Goal: Task Accomplishment & Management: Manage account settings

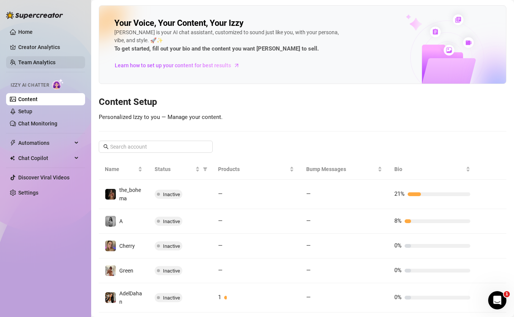
click at [33, 62] on link "Team Analytics" at bounding box center [36, 62] width 37 height 6
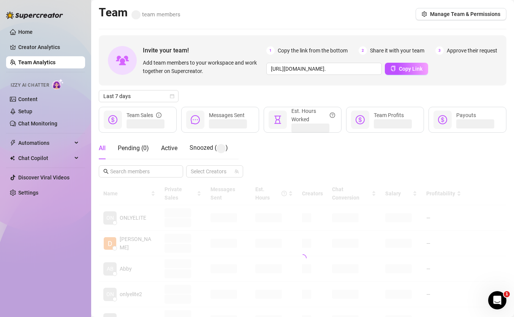
click at [414, 78] on div "Invite your team! Add team members to your workspace and work together on Super…" at bounding box center [303, 60] width 408 height 50
click at [414, 63] on button "Copy Link" at bounding box center [406, 69] width 43 height 12
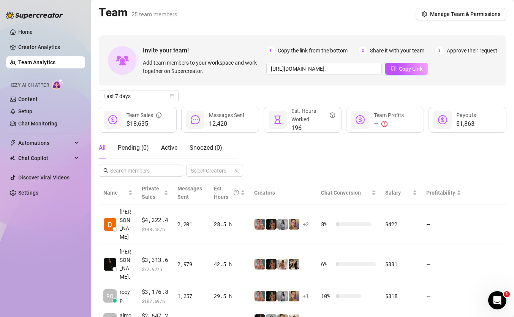
click at [257, 169] on div "All Pending ( 0 ) Active Snoozed ( 0 ) Select Creators" at bounding box center [303, 157] width 408 height 40
click at [466, 14] on span "Manage Team & Permissions" at bounding box center [465, 14] width 70 height 6
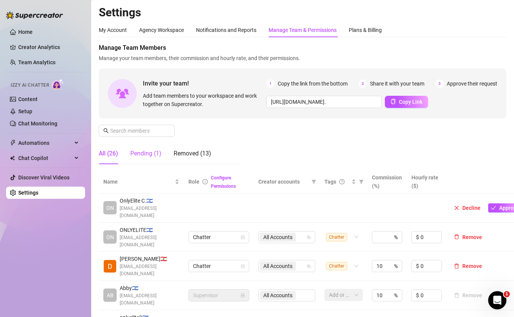
click at [154, 152] on div "Pending (1)" at bounding box center [145, 153] width 31 height 9
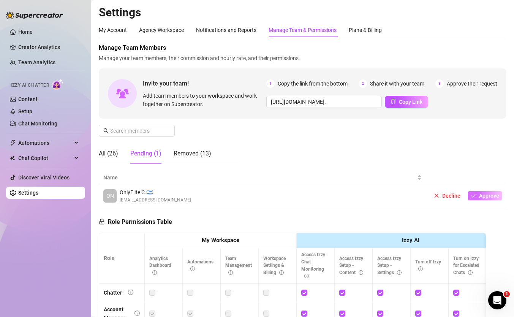
click at [481, 198] on span "Approve" at bounding box center [489, 196] width 20 height 6
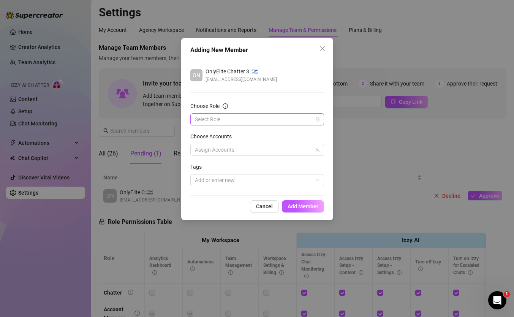
click at [277, 116] on input "Choose Role" at bounding box center [254, 119] width 118 height 11
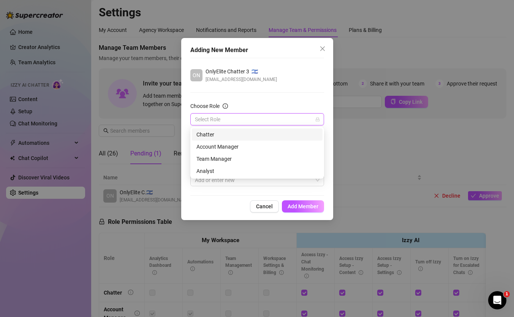
click at [259, 138] on div "Chatter" at bounding box center [257, 134] width 122 height 8
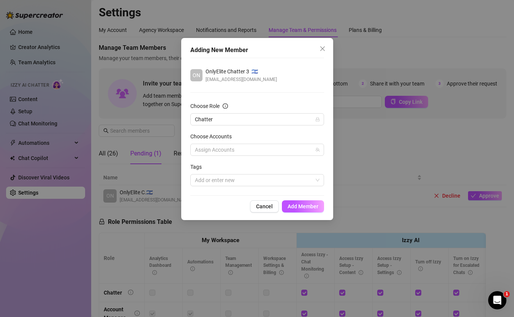
click at [259, 157] on form "Choose Role Chatter Choose Accounts Assign Accounts Tags Add or enter new" at bounding box center [257, 144] width 134 height 84
click at [261, 151] on div at bounding box center [253, 149] width 123 height 11
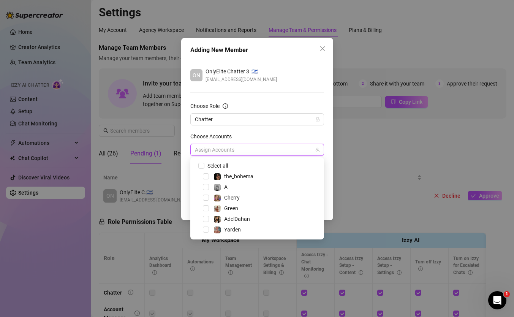
click at [250, 166] on span "Select all" at bounding box center [262, 165] width 119 height 9
click at [211, 161] on div "Select all the_bohema A Cherry Green AdelDahan Yarden" at bounding box center [257, 198] width 134 height 82
click at [209, 164] on span "Select all" at bounding box center [217, 166] width 27 height 8
click at [204, 164] on input "Select all" at bounding box center [200, 165] width 5 height 5
click at [238, 201] on div "Cherry" at bounding box center [232, 197] width 16 height 9
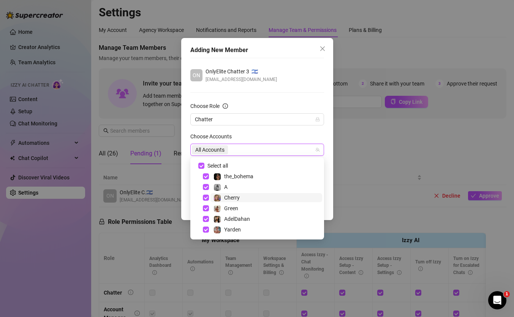
checkbox input "false"
click at [255, 125] on div "Chatter" at bounding box center [257, 119] width 134 height 12
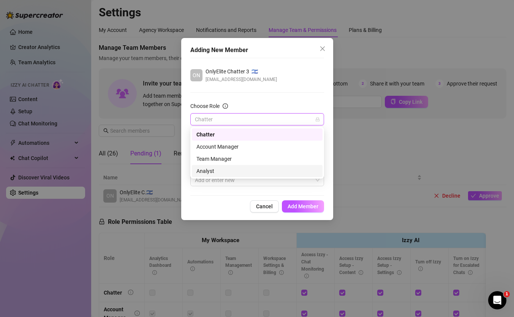
click at [211, 203] on div "Cancel Add Member" at bounding box center [257, 206] width 134 height 12
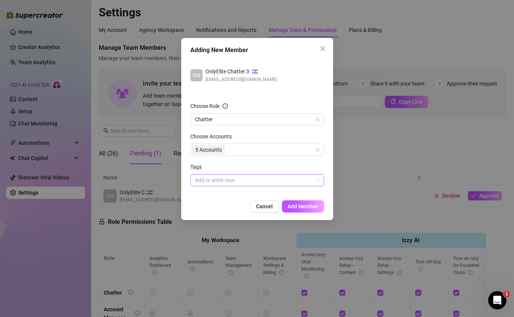
click at [233, 183] on div at bounding box center [253, 180] width 123 height 11
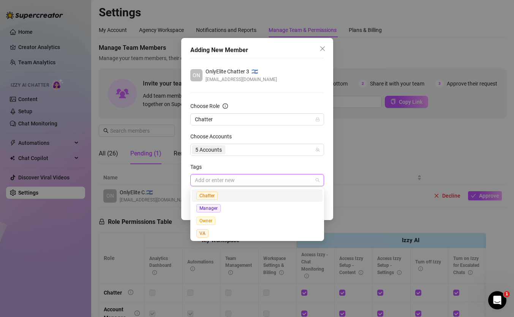
click at [233, 195] on div "Chatter" at bounding box center [257, 195] width 122 height 9
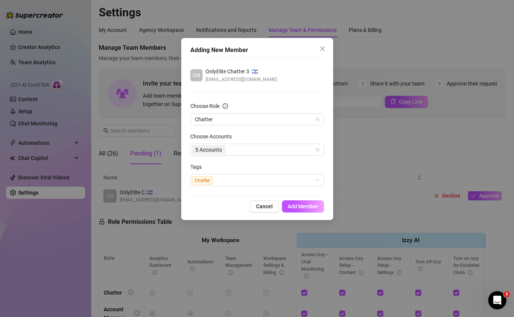
click at [269, 159] on form "Choose Role Chatter Choose Accounts 5 Accounts Tags Chatter" at bounding box center [257, 144] width 134 height 84
click at [312, 207] on span "Add Member" at bounding box center [303, 206] width 31 height 6
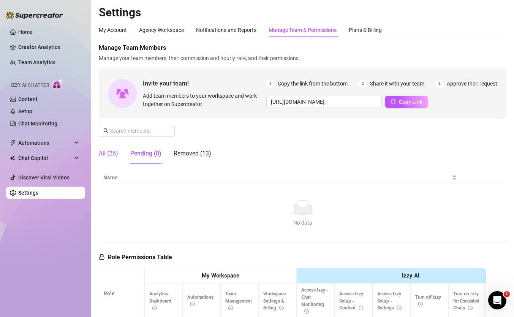
click at [109, 149] on div "All (26)" at bounding box center [108, 153] width 19 height 9
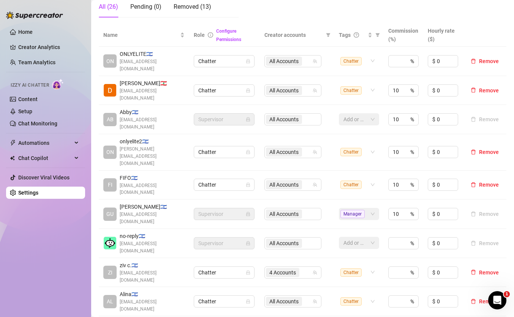
scroll to position [141, 0]
